Goal: Task Accomplishment & Management: Complete application form

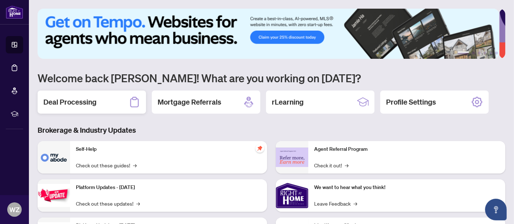
click at [74, 101] on h2 "Deal Processing" at bounding box center [69, 102] width 53 height 10
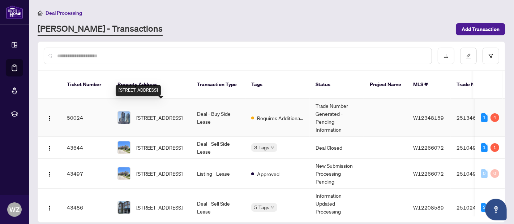
click at [163, 114] on span "[STREET_ADDRESS]" at bounding box center [159, 118] width 46 height 8
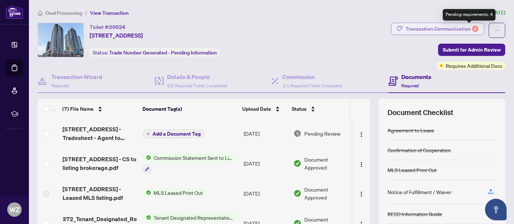
click at [472, 27] on div "4" at bounding box center [475, 29] width 7 height 7
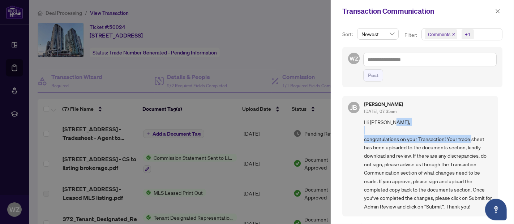
drag, startPoint x: 494, startPoint y: 124, endPoint x: 500, endPoint y: 139, distance: 17.0
click at [500, 139] on div "Sort: Newest Filter: Comments +1 WZ Post [PERSON_NAME] [DATE], 07:35am Hi [PERS…" at bounding box center [422, 123] width 183 height 202
click at [35, 170] on div at bounding box center [257, 112] width 514 height 224
click at [498, 8] on span "button" at bounding box center [497, 11] width 5 height 12
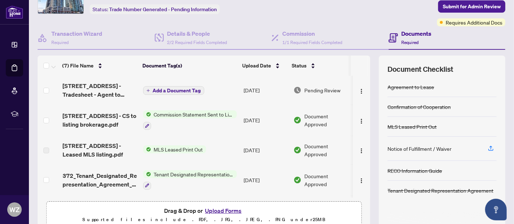
scroll to position [47, 0]
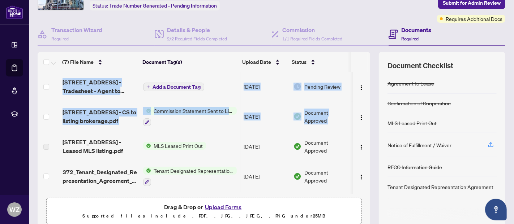
drag, startPoint x: 362, startPoint y: 122, endPoint x: 367, endPoint y: 155, distance: 33.0
click at [367, 155] on div "(7) File Name Document Tag(s) Upload Date Status [STREET_ADDRESS] - Tradesheet …" at bounding box center [271, 140] width 467 height 177
click at [366, 150] on div "(7) File Name Document Tag(s) Upload Date Status [STREET_ADDRESS] - Tradesheet …" at bounding box center [271, 140] width 467 height 177
click at [364, 150] on div "[STREET_ADDRESS] - Tradesheet - Agent to review.pdf Add a Document Tag [DATE] P…" at bounding box center [204, 133] width 332 height 122
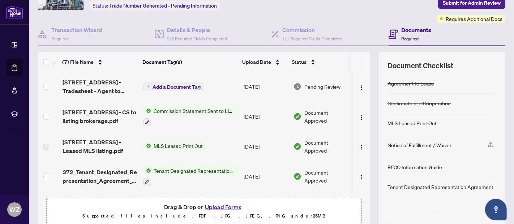
scroll to position [0, 0]
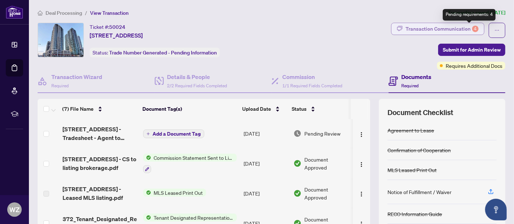
click at [472, 28] on div "4" at bounding box center [475, 29] width 7 height 7
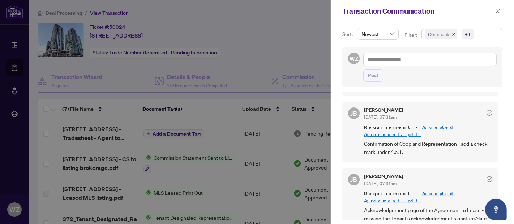
scroll to position [223, 0]
click at [488, 111] on icon "check-circle" at bounding box center [489, 112] width 3 height 2
click at [497, 13] on icon "close" at bounding box center [497, 11] width 5 height 5
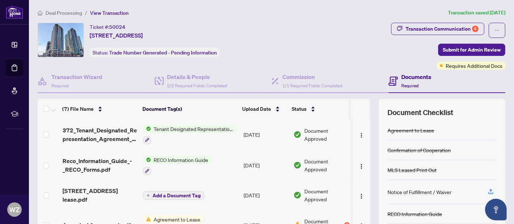
scroll to position [0, 0]
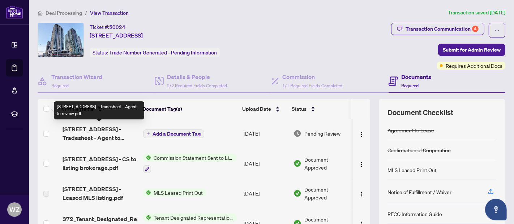
click at [104, 138] on span "[STREET_ADDRESS] - Tradesheet - Agent to review.pdf" at bounding box center [99, 133] width 75 height 17
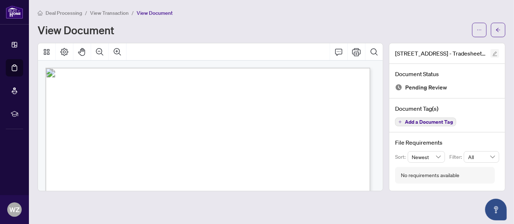
click at [495, 54] on icon "edit" at bounding box center [494, 53] width 5 height 5
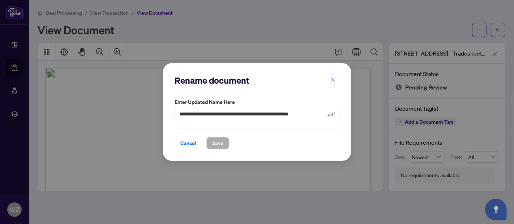
click at [332, 81] on icon "close" at bounding box center [332, 79] width 5 height 5
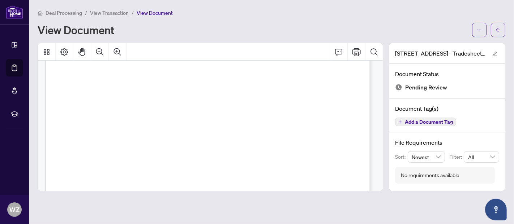
scroll to position [105, 0]
click at [357, 52] on icon "Print" at bounding box center [356, 52] width 9 height 9
click at [497, 29] on icon "arrow-left" at bounding box center [498, 30] width 4 height 4
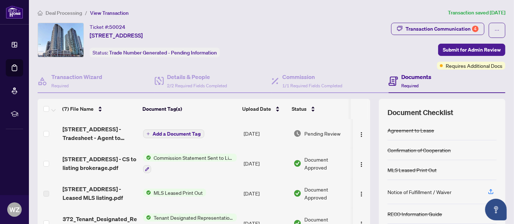
drag, startPoint x: 362, startPoint y: 130, endPoint x: 359, endPoint y: 138, distance: 7.5
click at [359, 138] on td at bounding box center [362, 133] width 18 height 29
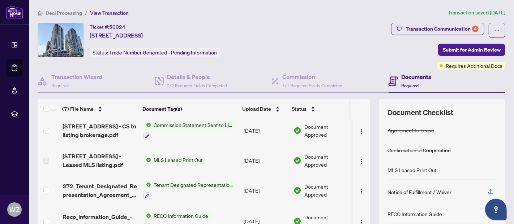
scroll to position [0, 4]
click at [179, 159] on span "MLS Leased Print Out" at bounding box center [178, 160] width 55 height 8
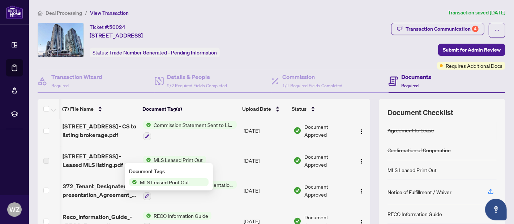
click at [169, 185] on span "MLS Leased Print Out" at bounding box center [164, 182] width 55 height 8
click at [156, 182] on span "MLS Leased Print Out" at bounding box center [164, 182] width 55 height 8
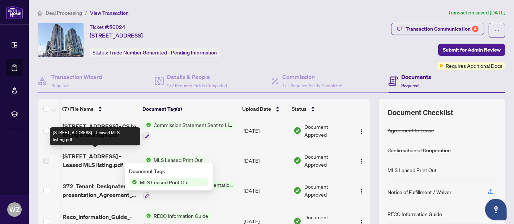
click at [77, 164] on span "[STREET_ADDRESS] - Leased MLS listing.pdf" at bounding box center [99, 160] width 75 height 17
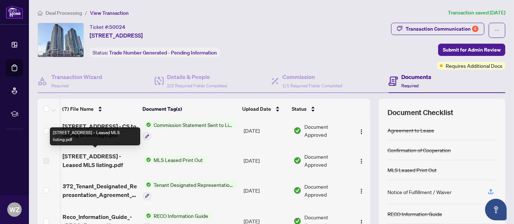
click at [93, 152] on span "[STREET_ADDRESS] - Leased MLS listing.pdf" at bounding box center [99, 160] width 75 height 17
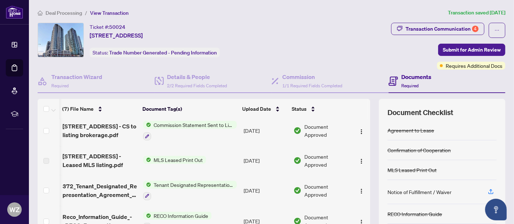
click at [174, 124] on span "Commission Statement Sent to Listing Brokerage" at bounding box center [194, 125] width 86 height 8
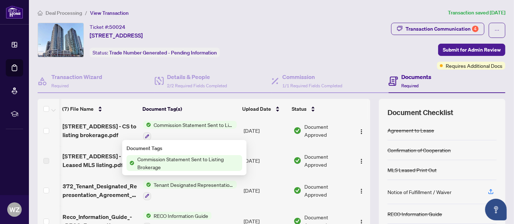
click at [170, 159] on span "Commission Statement Sent to Listing Brokerage" at bounding box center [188, 163] width 108 height 16
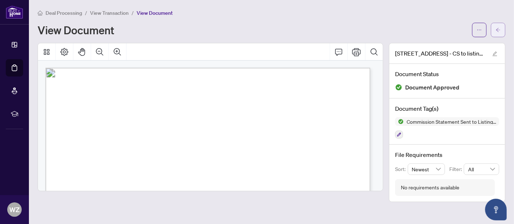
click at [501, 26] on button "button" at bounding box center [498, 30] width 14 height 14
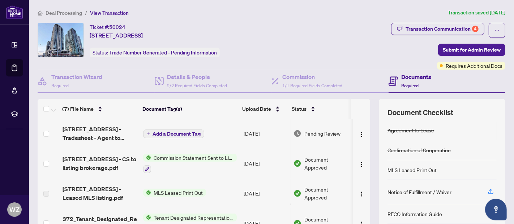
click at [166, 192] on span "MLS Leased Print Out" at bounding box center [178, 193] width 55 height 8
click at [159, 214] on span "MLS Leased Print Out" at bounding box center [168, 216] width 55 height 8
click at [166, 214] on span "MLS Leased Print Out" at bounding box center [168, 216] width 55 height 8
click at [177, 217] on span "MLS Leased Print Out" at bounding box center [168, 216] width 55 height 8
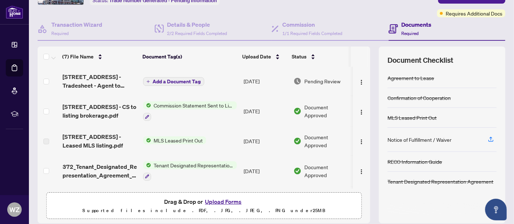
scroll to position [60, 0]
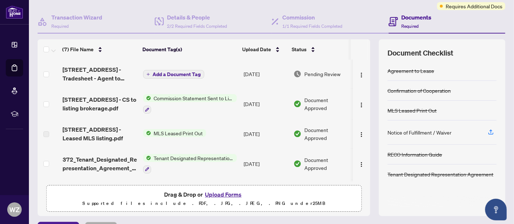
click at [187, 132] on span "MLS Leased Print Out" at bounding box center [178, 133] width 55 height 8
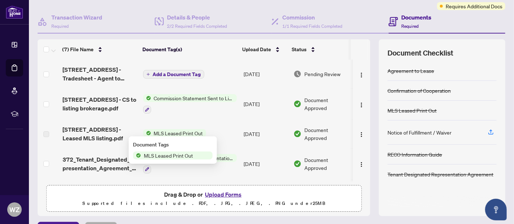
click at [169, 158] on span "MLS Leased Print Out" at bounding box center [168, 156] width 55 height 8
click at [185, 154] on span "MLS Leased Print Out" at bounding box center [168, 156] width 55 height 8
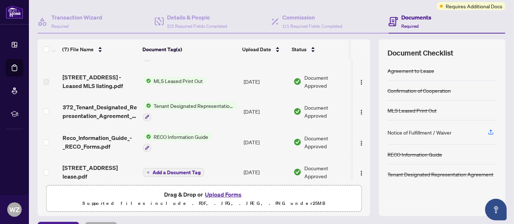
scroll to position [0, 0]
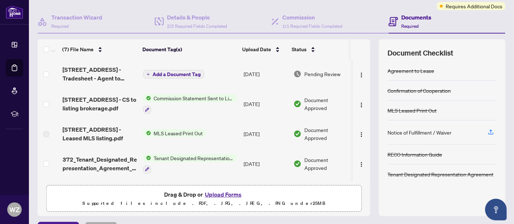
drag, startPoint x: 361, startPoint y: 102, endPoint x: 360, endPoint y: 110, distance: 7.7
click at [360, 110] on td at bounding box center [362, 104] width 18 height 31
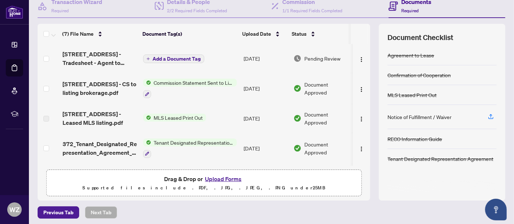
scroll to position [77, 0]
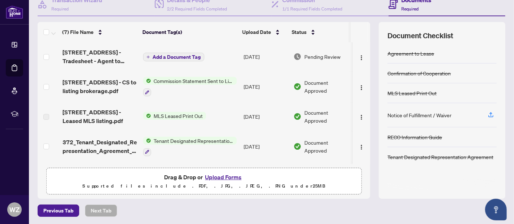
click at [225, 174] on button "Upload Forms" at bounding box center [223, 177] width 41 height 9
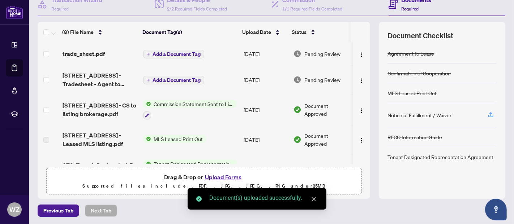
click at [219, 176] on button "Upload Forms" at bounding box center [223, 177] width 41 height 9
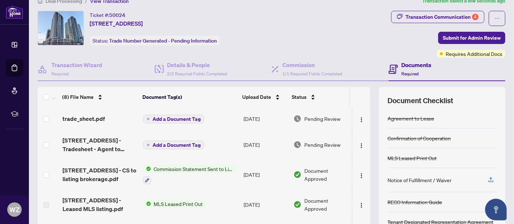
scroll to position [0, 0]
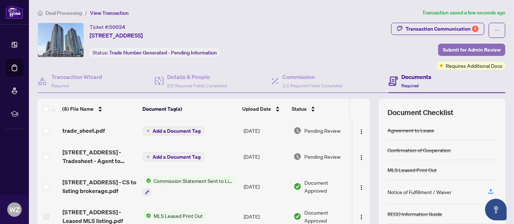
click at [450, 49] on span "Submit for Admin Review" at bounding box center [472, 50] width 58 height 12
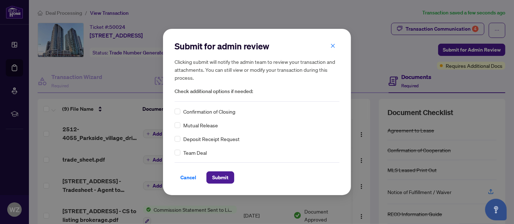
click at [178, 177] on button "Cancel" at bounding box center [187, 178] width 27 height 12
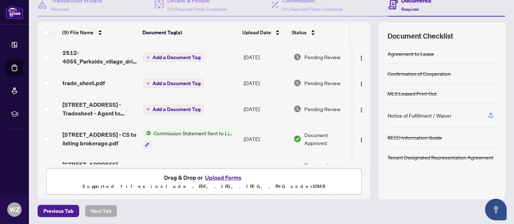
scroll to position [77, 0]
click at [217, 176] on button "Upload Forms" at bounding box center [223, 177] width 41 height 9
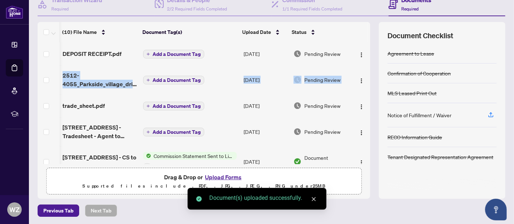
scroll to position [0, 4]
drag, startPoint x: 364, startPoint y: 74, endPoint x: 359, endPoint y: 46, distance: 28.6
click at [359, 46] on div "(10) File Name Document Tag(s) Upload Date Status DEPOSIT RECEIPT.pdf Add a Doc…" at bounding box center [271, 110] width 467 height 177
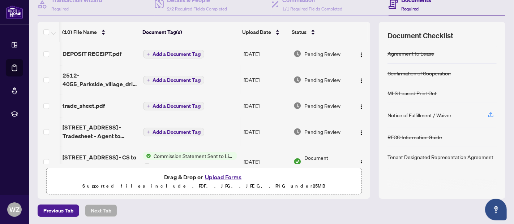
click at [361, 38] on th at bounding box center [358, 32] width 17 height 20
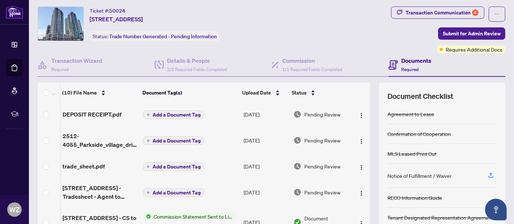
scroll to position [14, 0]
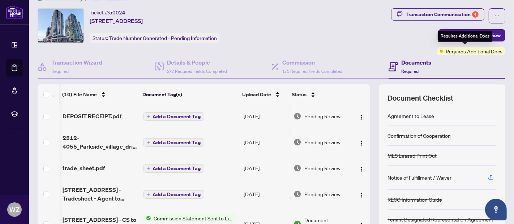
click at [463, 42] on div "Requires Additional Docs" at bounding box center [464, 37] width 55 height 12
click at [463, 36] on div "Requires Additional Docs" at bounding box center [464, 37] width 55 height 12
click at [469, 36] on span "Submit for Admin Review" at bounding box center [472, 36] width 58 height 12
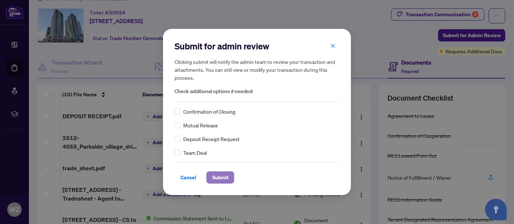
click at [220, 177] on span "Submit" at bounding box center [220, 178] width 16 height 12
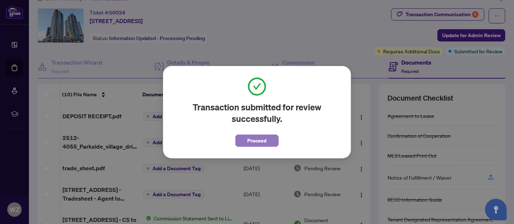
click at [258, 142] on span "Proceed" at bounding box center [256, 141] width 19 height 12
